Goal: Task Accomplishment & Management: Manage account settings

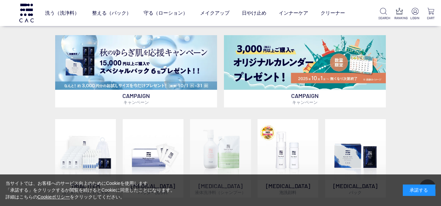
scroll to position [424, 0]
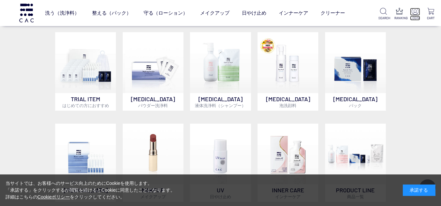
click at [414, 11] on img at bounding box center [414, 11] width 7 height 7
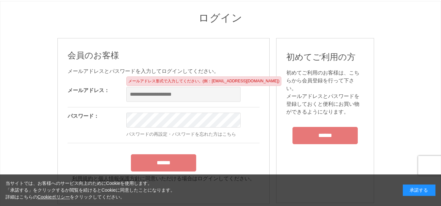
scroll to position [98, 0]
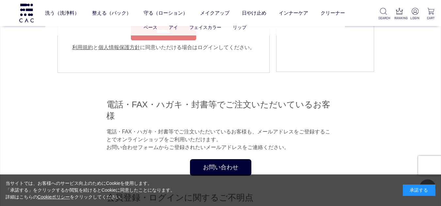
type input "**********"
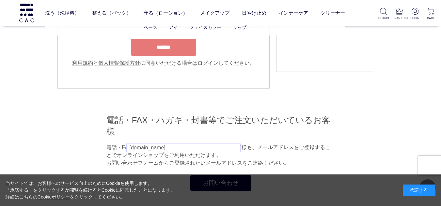
click at [163, 34] on ul "ベース アイ フェイスカラー リップ" at bounding box center [195, 28] width 300 height 16
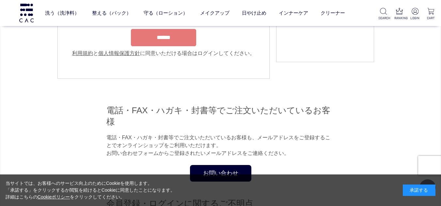
click at [167, 46] on input "******" at bounding box center [163, 37] width 65 height 17
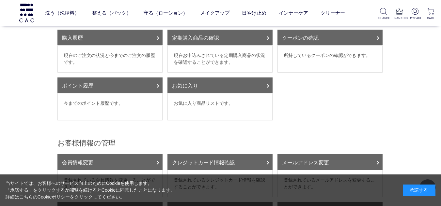
scroll to position [65, 0]
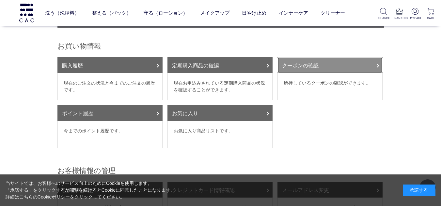
click at [306, 58] on link "クーポンの確認" at bounding box center [329, 65] width 105 height 16
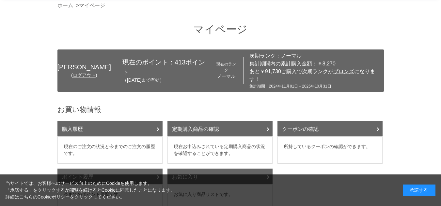
scroll to position [0, 0]
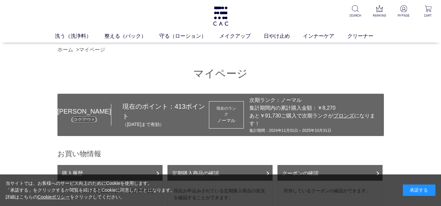
click at [82, 117] on link "ログアウト" at bounding box center [84, 119] width 23 height 5
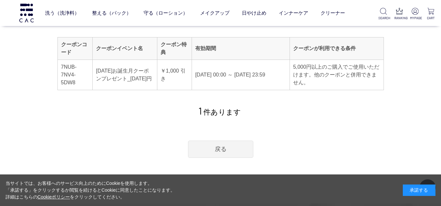
scroll to position [130, 0]
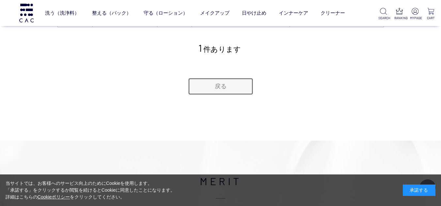
click at [230, 89] on link "戻る" at bounding box center [220, 86] width 65 height 17
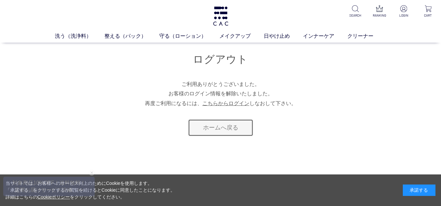
click at [209, 129] on link "ホームへ戻る" at bounding box center [220, 127] width 65 height 17
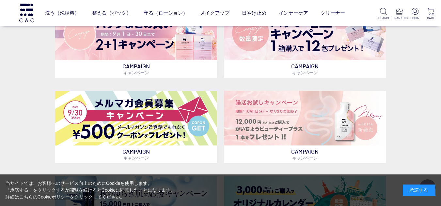
scroll to position [130, 0]
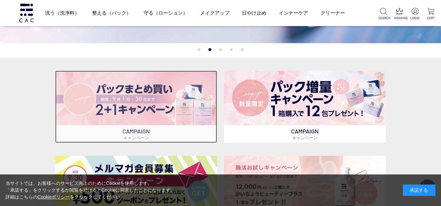
click at [145, 104] on img at bounding box center [136, 98] width 162 height 55
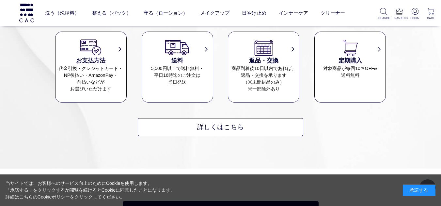
scroll to position [3877, 0]
